Goal: Entertainment & Leisure: Consume media (video, audio)

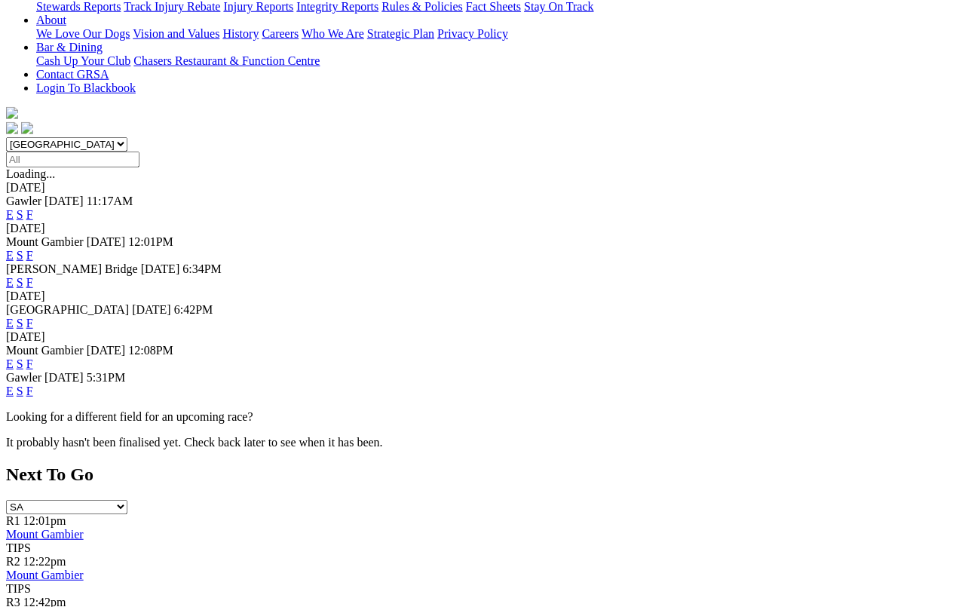
scroll to position [356, 0]
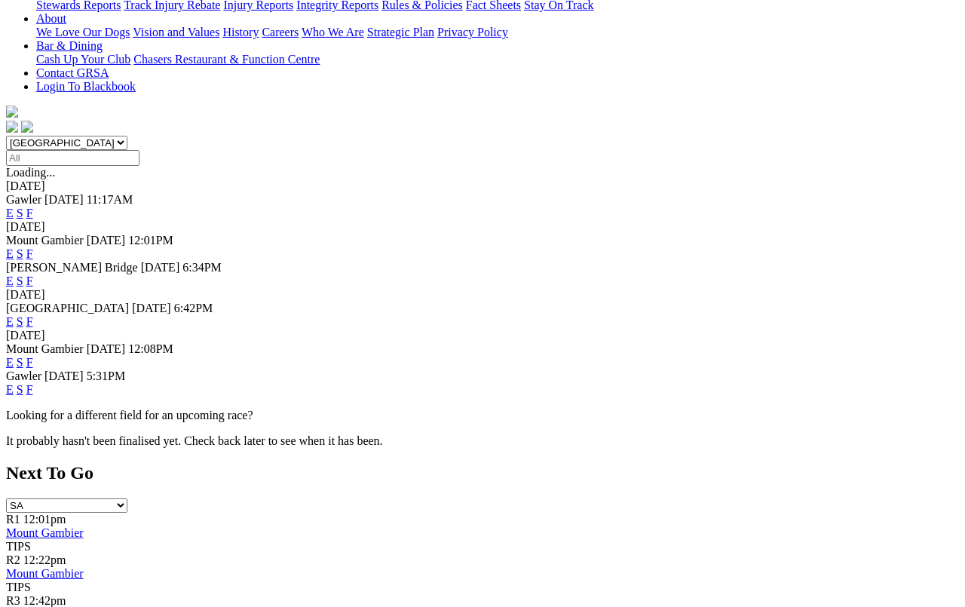
click at [33, 383] on link "F" at bounding box center [29, 389] width 7 height 13
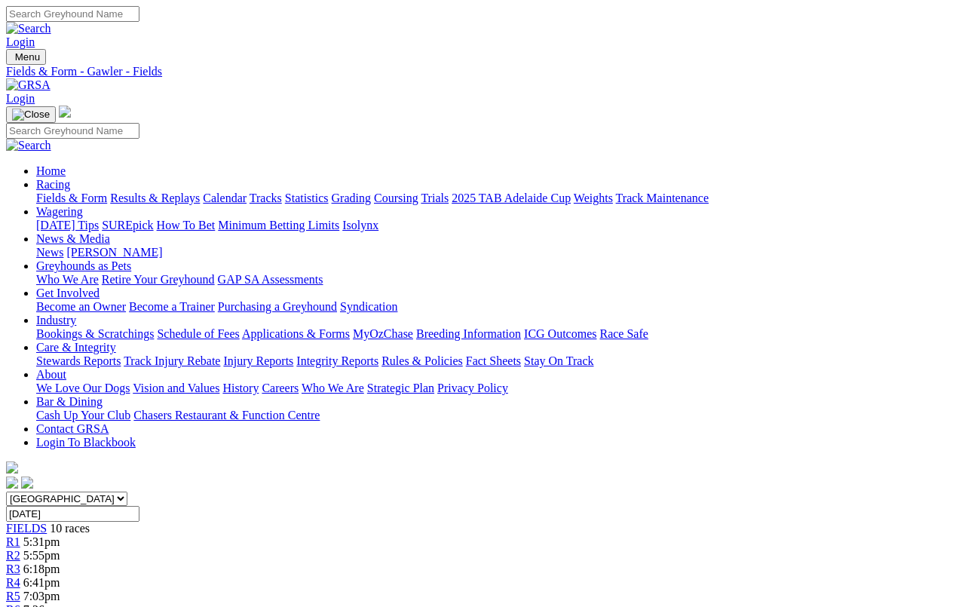
click at [159, 191] on link "Results & Replays" at bounding box center [155, 197] width 90 height 13
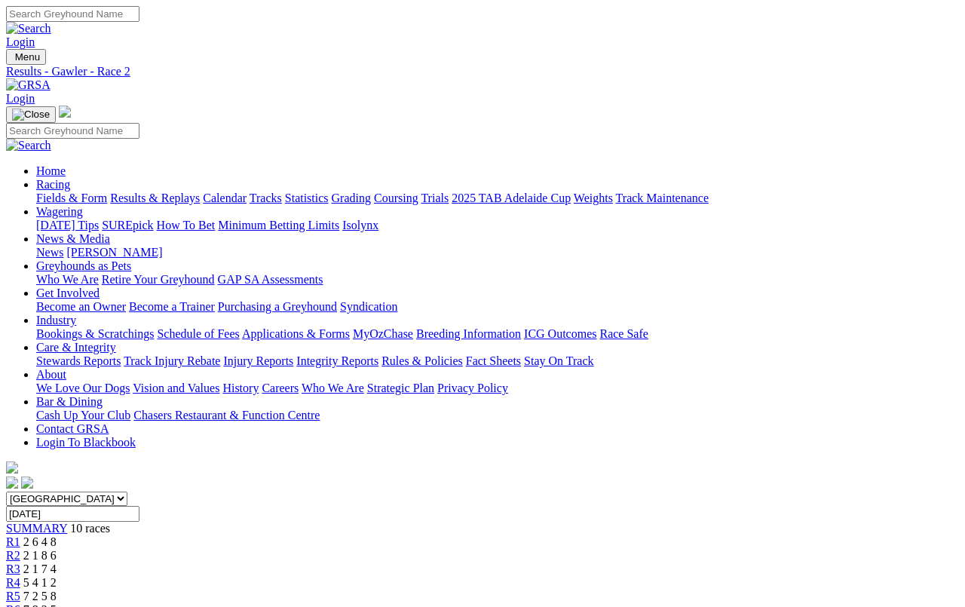
scroll to position [5, 0]
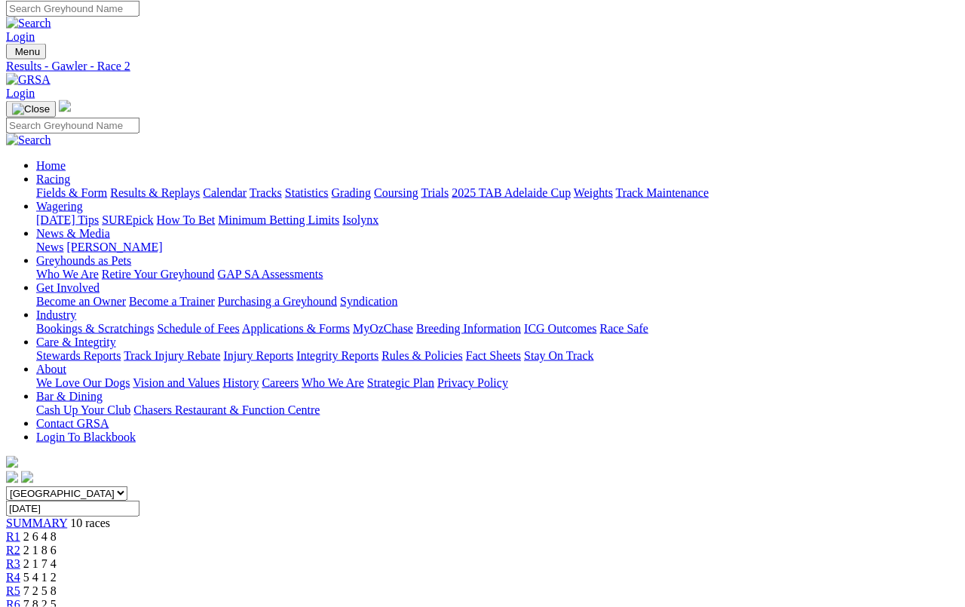
click at [20, 557] on link "R3" at bounding box center [13, 563] width 14 height 13
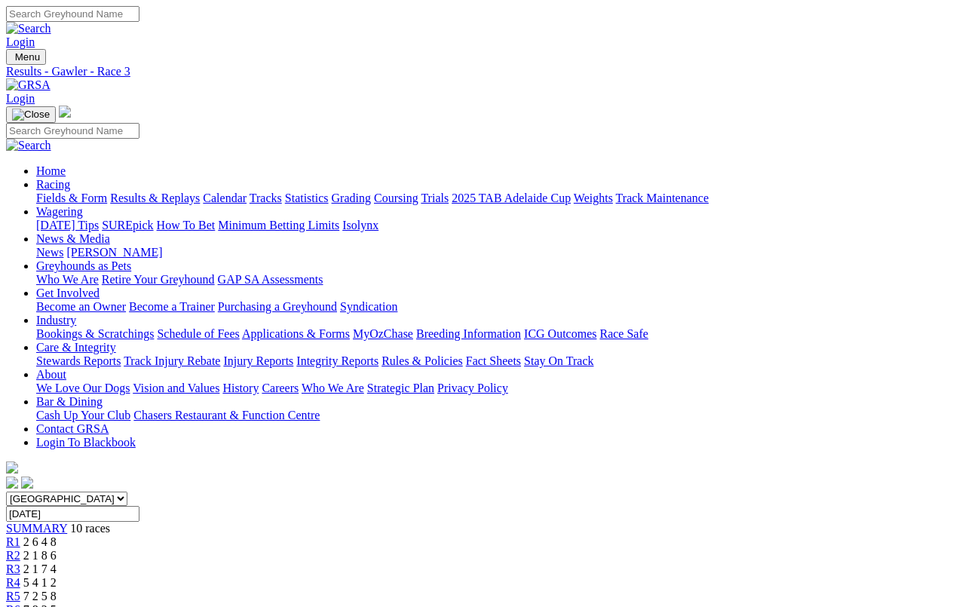
scroll to position [5, 0]
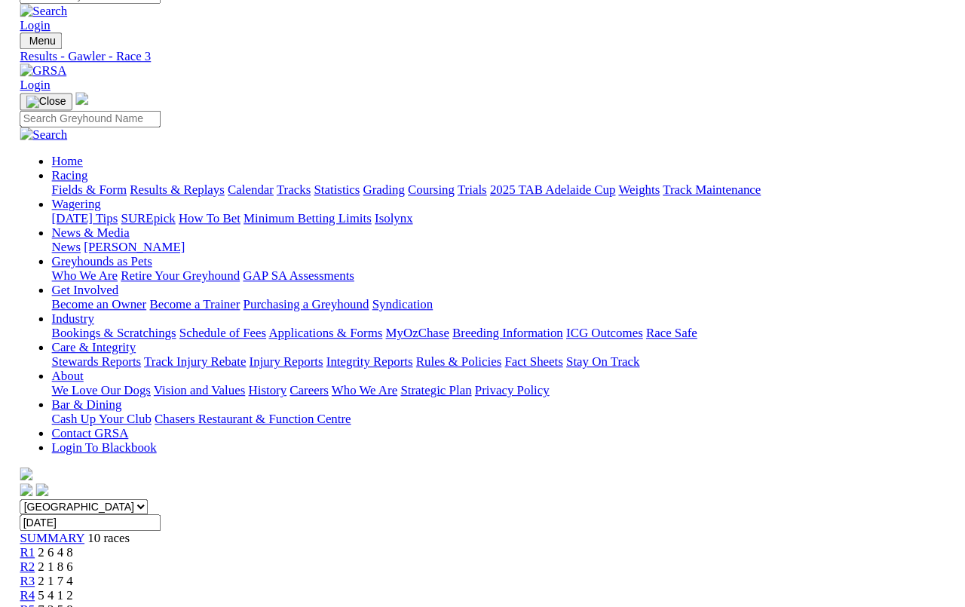
scroll to position [9, 0]
